Goal: Navigation & Orientation: Find specific page/section

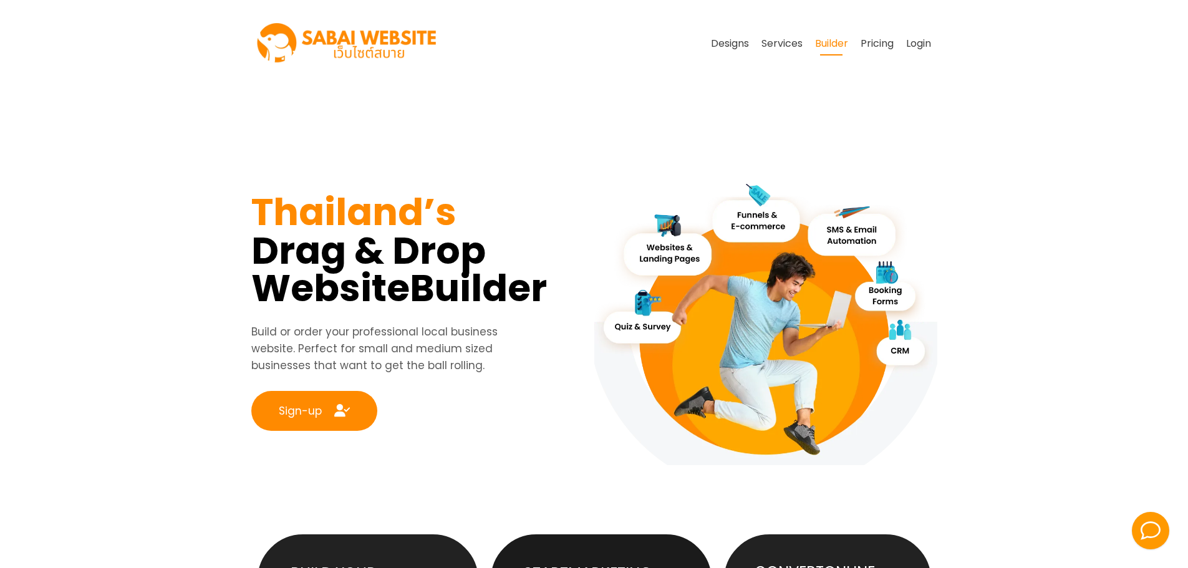
click at [831, 46] on link "Builder" at bounding box center [832, 44] width 46 height 24
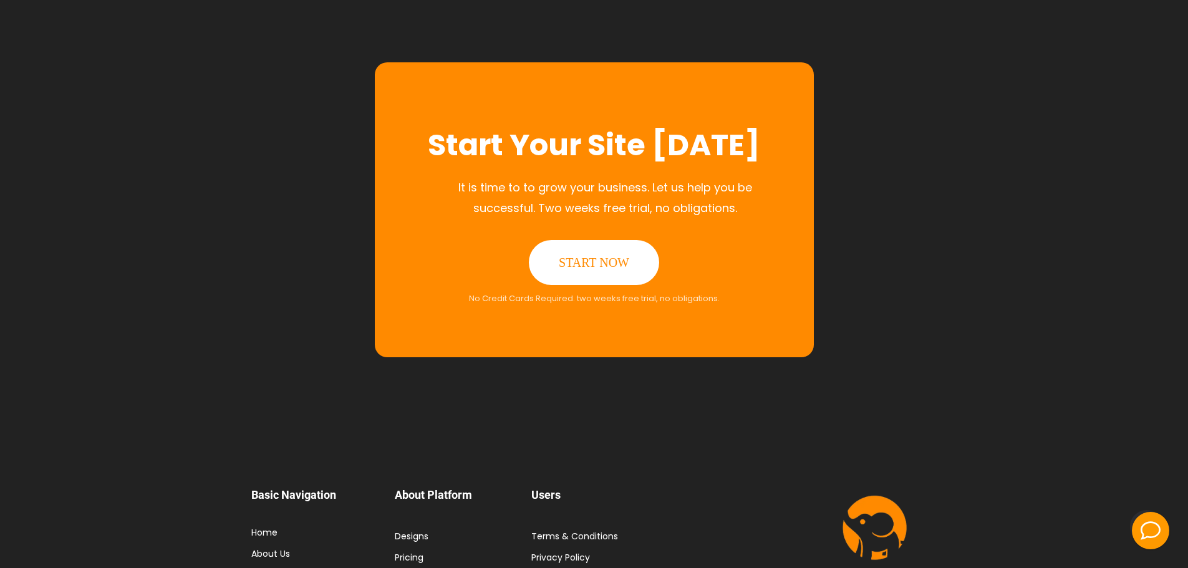
scroll to position [6268, 0]
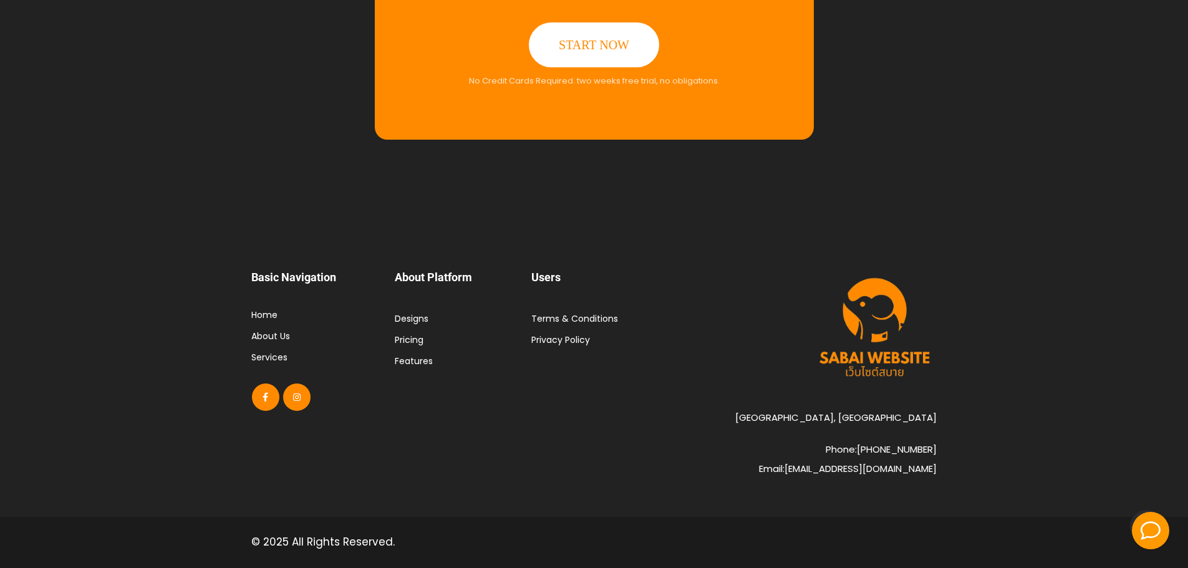
click at [274, 335] on link "About Us" at bounding box center [270, 336] width 39 height 12
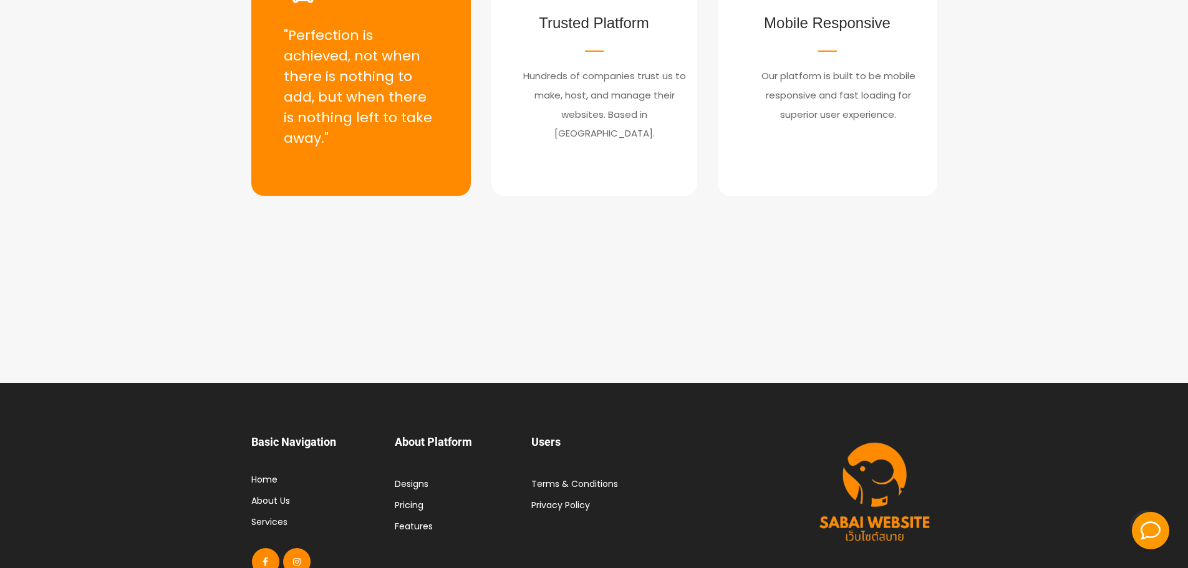
scroll to position [1470, 0]
